Goal: Check status: Check status

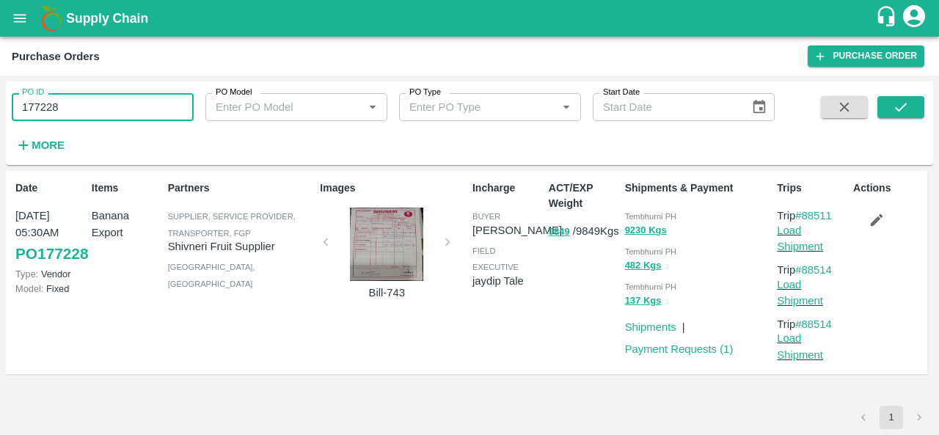
click at [95, 98] on input "177228" at bounding box center [103, 107] width 182 height 28
drag, startPoint x: 0, startPoint y: 0, endPoint x: 95, endPoint y: 98, distance: 137.0
click at [95, 98] on input "177228" at bounding box center [103, 107] width 182 height 28
click at [898, 103] on icon "submit" at bounding box center [901, 107] width 16 height 16
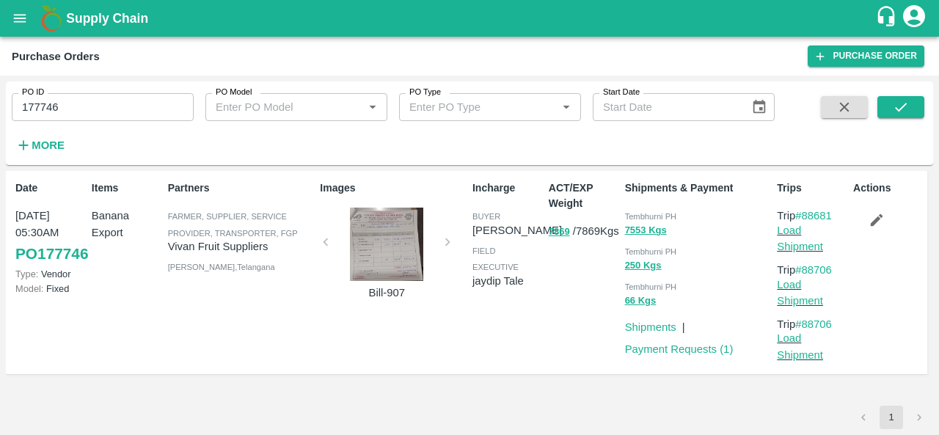
click at [403, 249] on div at bounding box center [387, 244] width 110 height 73
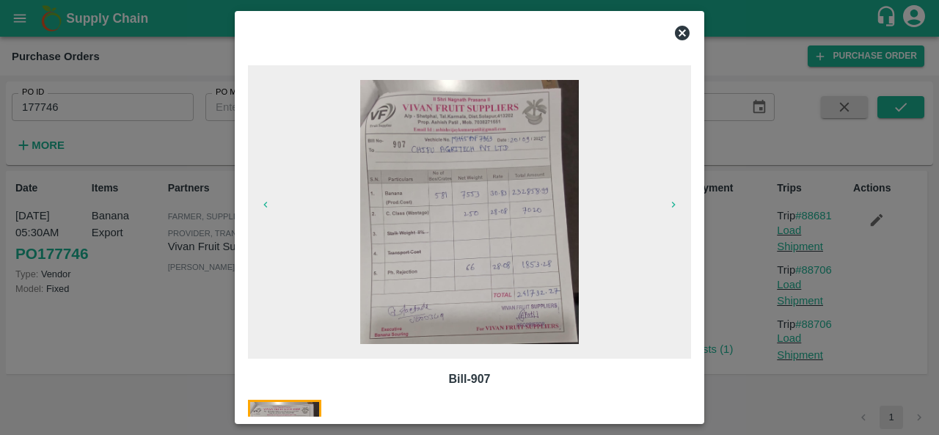
click at [681, 37] on icon at bounding box center [682, 33] width 15 height 15
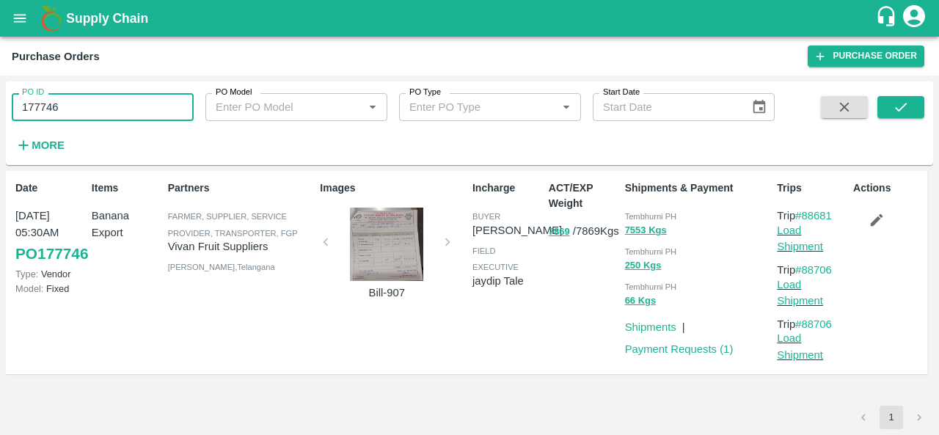
click at [88, 104] on input "177746" at bounding box center [103, 107] width 182 height 28
paste input "text"
click at [899, 102] on icon "submit" at bounding box center [901, 107] width 16 height 16
click at [132, 114] on input "177700" at bounding box center [103, 107] width 182 height 28
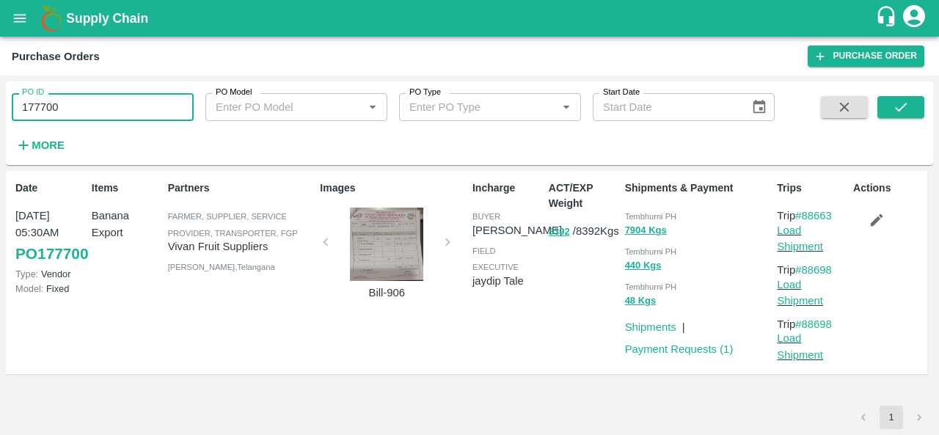
click at [132, 114] on input "177700" at bounding box center [103, 107] width 182 height 28
paste input "text"
click at [907, 106] on icon "submit" at bounding box center [901, 107] width 16 height 16
click at [95, 99] on input "177477" at bounding box center [103, 107] width 182 height 28
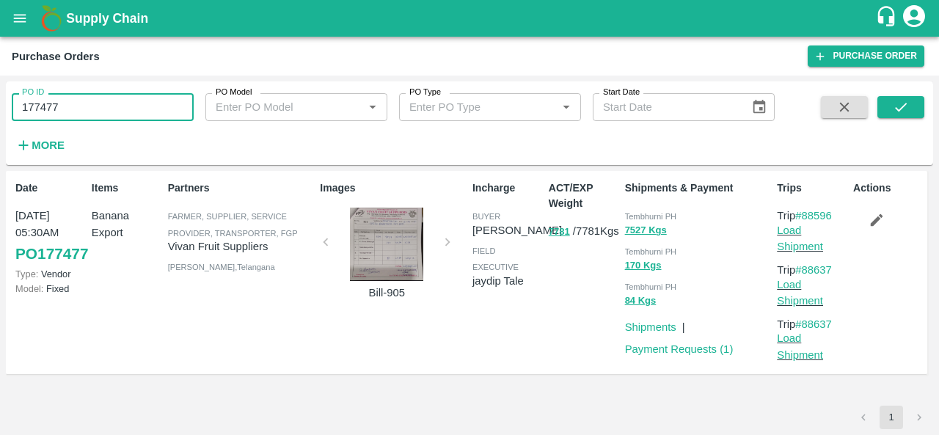
paste input "text"
click at [908, 109] on icon "submit" at bounding box center [901, 107] width 16 height 16
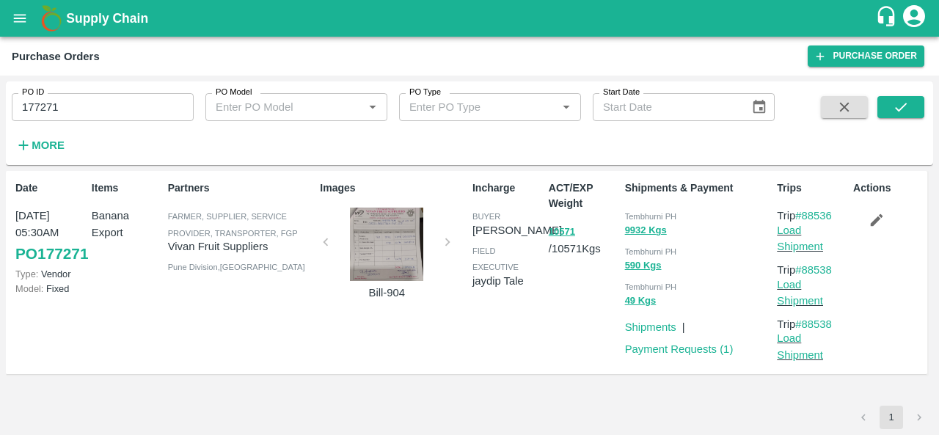
click at [573, 315] on div "ACT/EXP Weight 10571 / 10571 Kgs" at bounding box center [581, 273] width 76 height 196
click at [113, 99] on input "177271" at bounding box center [103, 107] width 182 height 28
paste input "text"
click at [891, 108] on button "submit" at bounding box center [900, 107] width 47 height 22
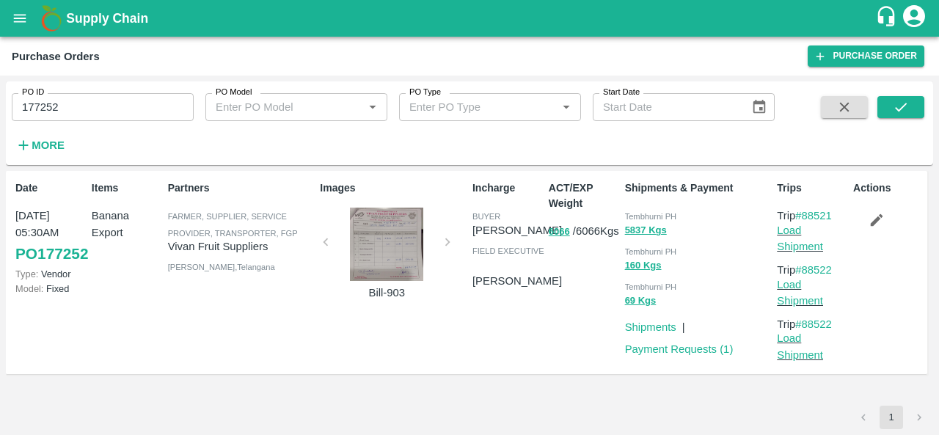
click at [80, 97] on input "177252" at bounding box center [103, 107] width 182 height 28
paste input "text"
click at [893, 100] on icon "submit" at bounding box center [901, 107] width 16 height 16
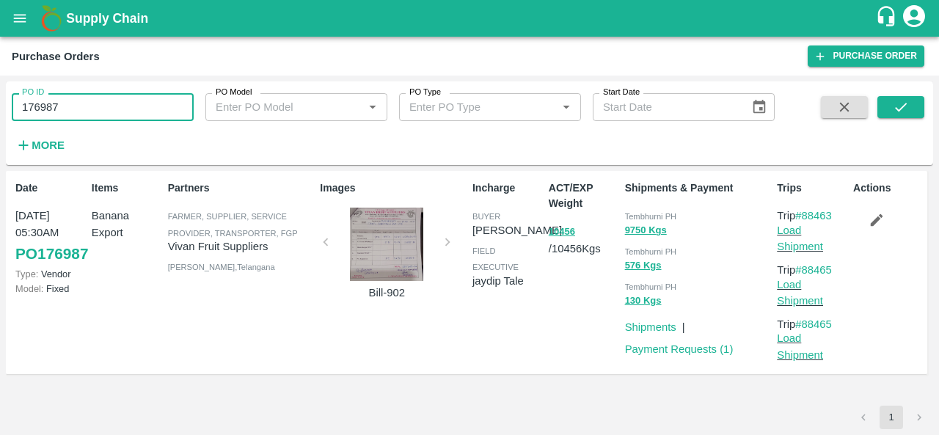
click at [136, 106] on input "176987" at bounding box center [103, 107] width 182 height 28
paste input "text"
click at [894, 114] on icon "submit" at bounding box center [901, 107] width 16 height 16
click at [84, 115] on input "176703" at bounding box center [103, 107] width 182 height 28
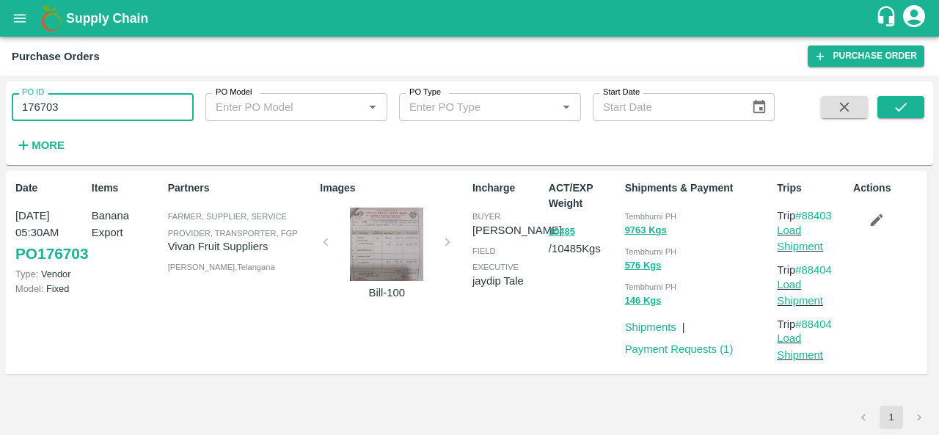
click at [84, 115] on input "176703" at bounding box center [103, 107] width 182 height 28
paste input "text"
click at [892, 107] on button "submit" at bounding box center [900, 107] width 47 height 22
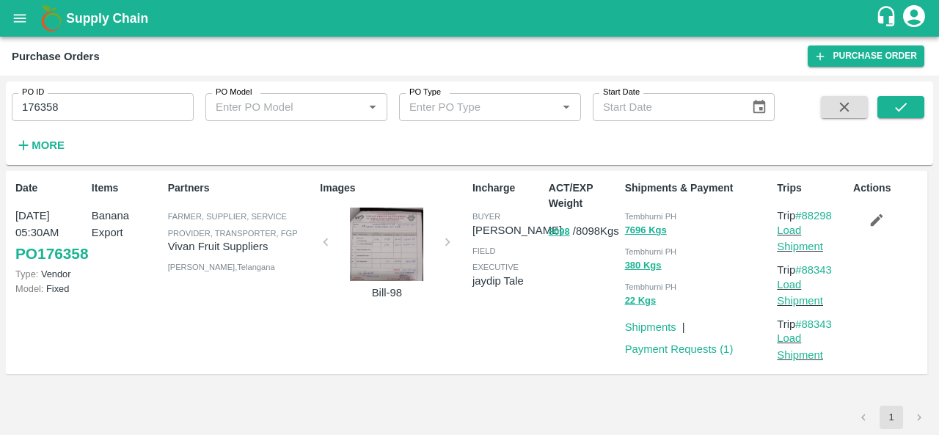
click at [92, 108] on input "176358" at bounding box center [103, 107] width 182 height 28
paste input "text"
click at [898, 99] on icon "submit" at bounding box center [901, 107] width 16 height 16
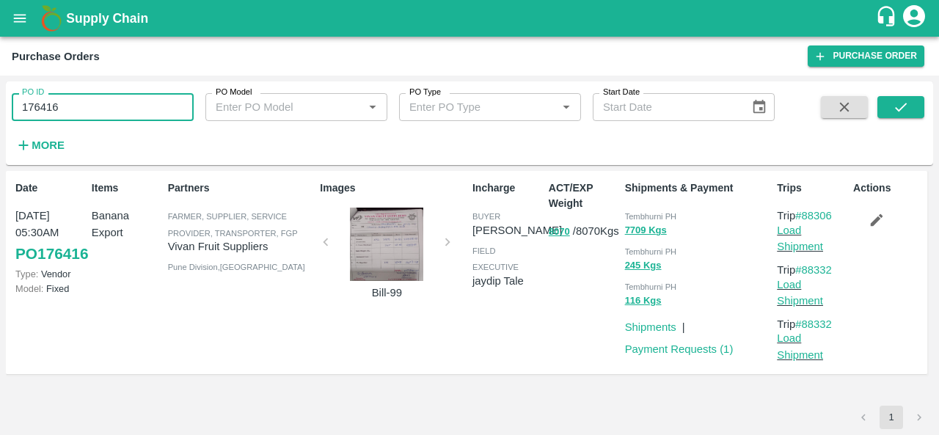
click at [119, 98] on input "176416" at bounding box center [103, 107] width 182 height 28
paste input "text"
click at [891, 105] on button "submit" at bounding box center [900, 107] width 47 height 22
click at [145, 108] on input "176105" at bounding box center [103, 107] width 182 height 28
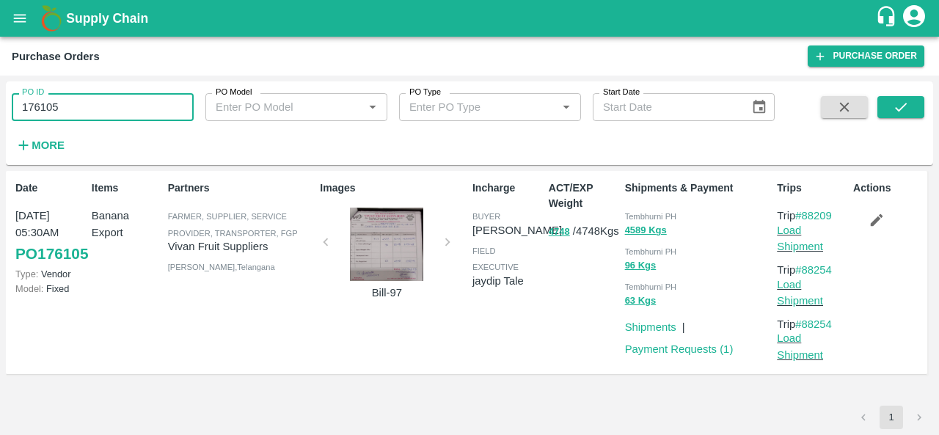
click at [145, 108] on input "176105" at bounding box center [103, 107] width 182 height 28
paste input "text"
click at [891, 103] on button "submit" at bounding box center [900, 107] width 47 height 22
click at [133, 106] on input "175964" at bounding box center [103, 107] width 182 height 28
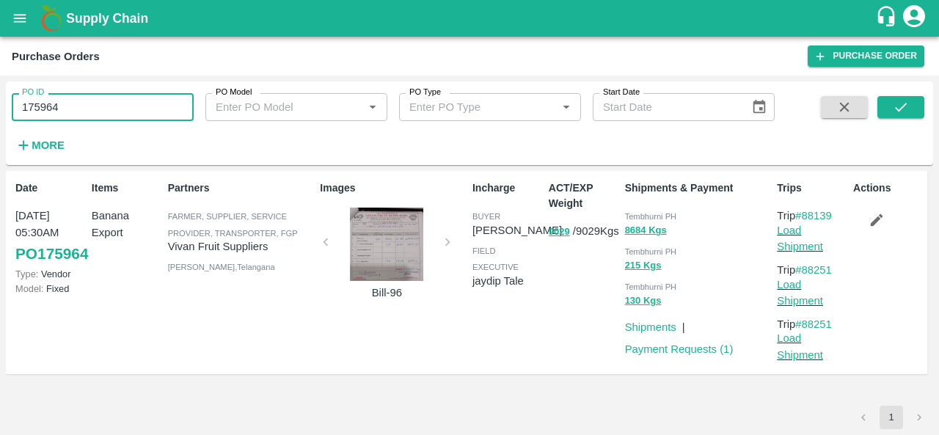
paste input "text"
click at [893, 114] on icon "submit" at bounding box center [901, 107] width 16 height 16
click at [74, 103] on input "175944" at bounding box center [103, 107] width 182 height 28
paste input "text"
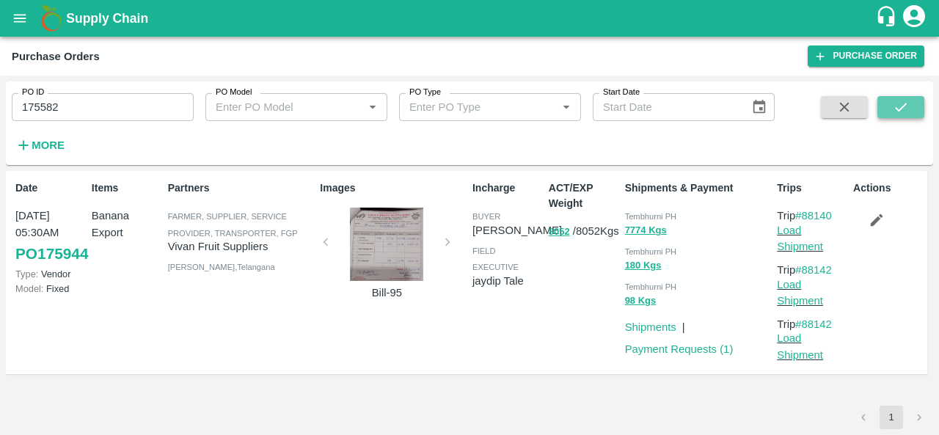
click at [893, 102] on icon "submit" at bounding box center [901, 107] width 16 height 16
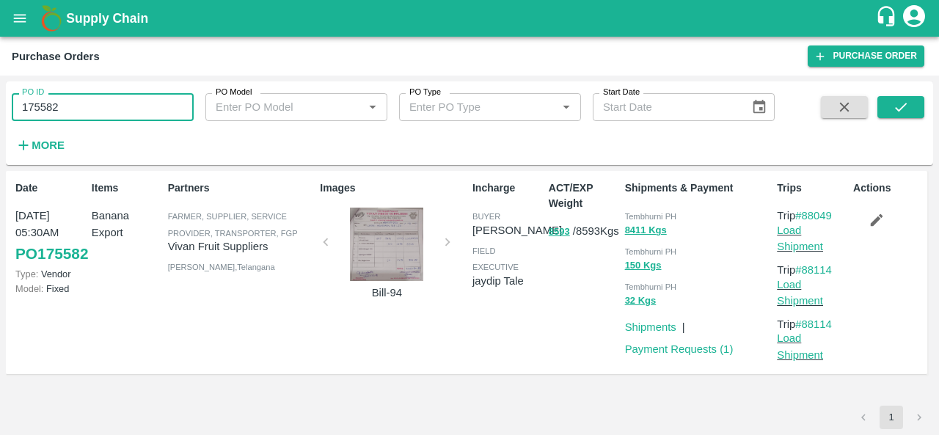
click at [144, 105] on input "175582" at bounding box center [103, 107] width 182 height 28
paste input "text"
click at [907, 105] on icon "submit" at bounding box center [901, 107] width 16 height 16
click at [85, 103] on input "175578" at bounding box center [103, 107] width 182 height 28
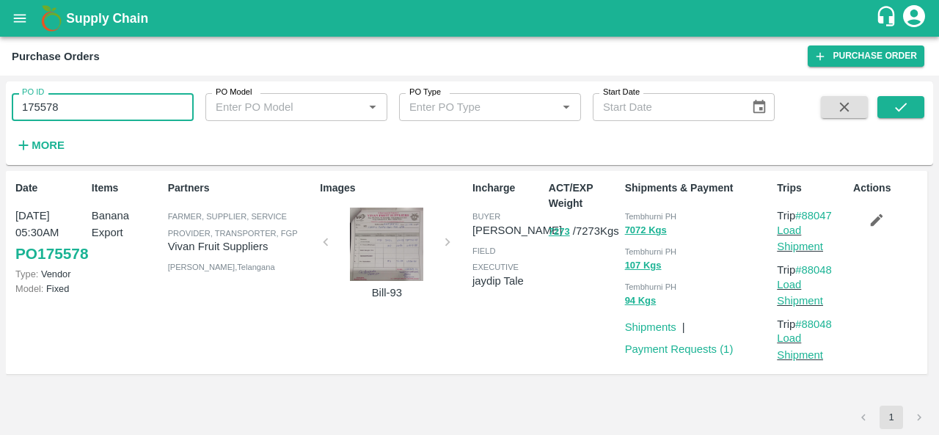
click at [85, 103] on input "175578" at bounding box center [103, 107] width 182 height 28
paste input "text"
click at [907, 106] on icon "submit" at bounding box center [901, 107] width 16 height 16
click at [572, 337] on div "ACT/EXP Weight 7925 / 7925 Kgs" at bounding box center [581, 273] width 76 height 196
click at [117, 105] on input "175268" at bounding box center [103, 107] width 182 height 28
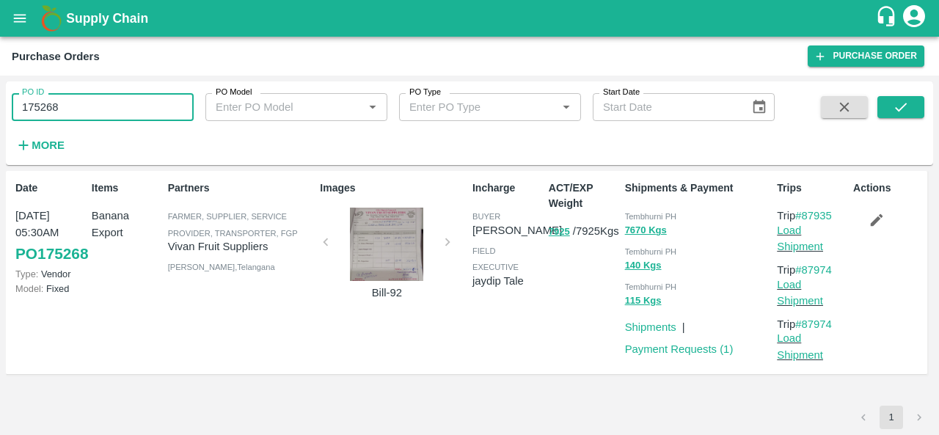
click at [117, 105] on input "175268" at bounding box center [103, 107] width 182 height 28
paste input "text"
click at [902, 102] on icon "submit" at bounding box center [901, 107] width 16 height 16
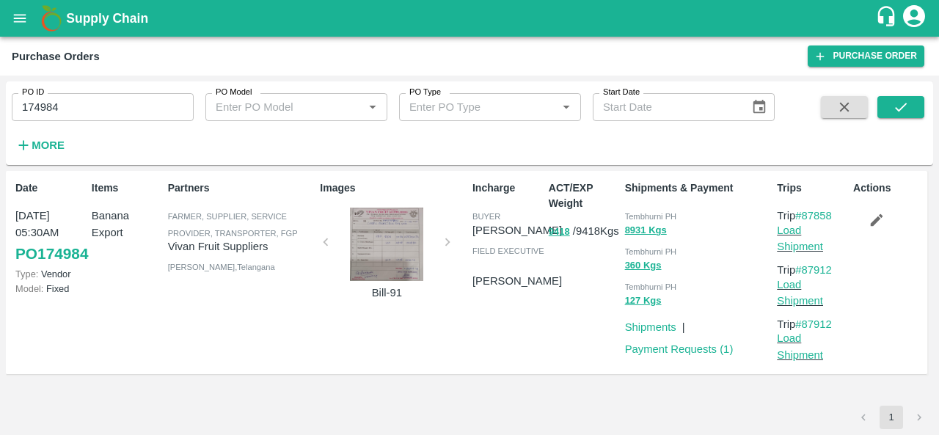
click at [178, 249] on p "Vivan Fruit Suppliers" at bounding box center [241, 246] width 147 height 16
copy p "Vivan Fruit Suppliers"
click at [81, 107] on input "174984" at bounding box center [103, 107] width 182 height 28
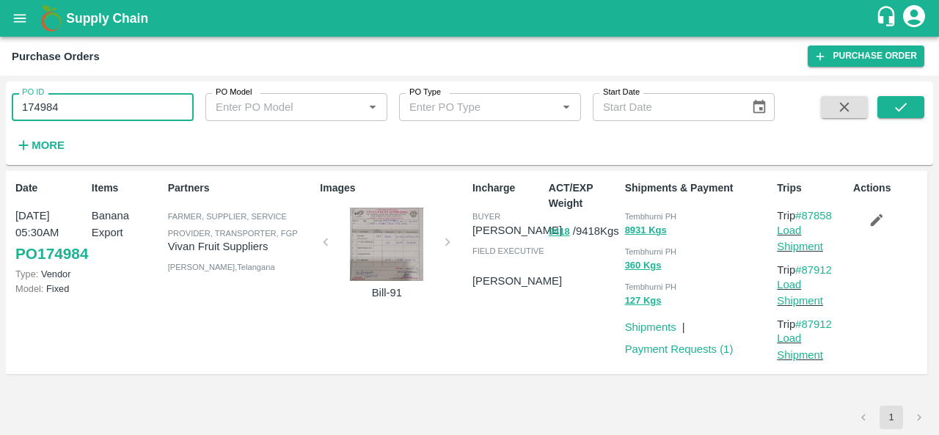
click at [81, 107] on input "174984" at bounding box center [103, 107] width 182 height 28
paste input "text"
type input "173185"
click at [904, 106] on icon "submit" at bounding box center [901, 107] width 12 height 9
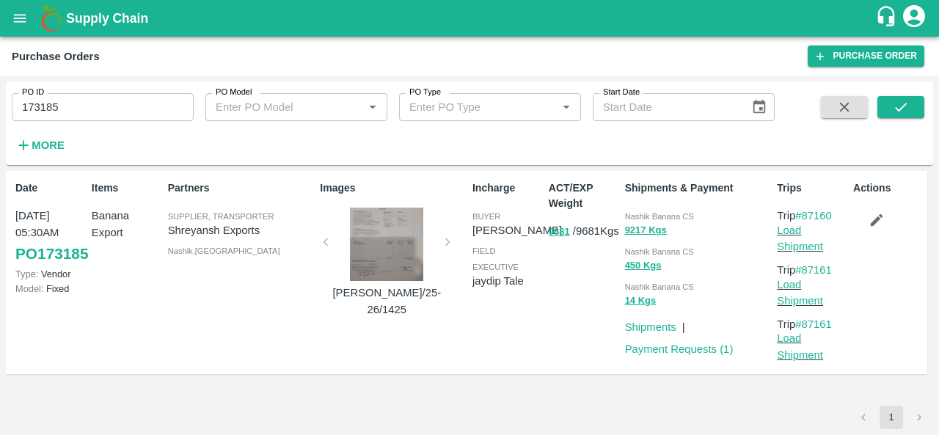
click at [633, 213] on span "Nashik Banana CS" at bounding box center [659, 216] width 69 height 9
copy div "Nashik Banana CS 9217 Kgs"
